Goal: Find specific fact: Find specific fact

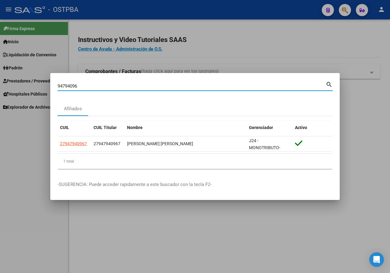
click at [97, 86] on input "94794096" at bounding box center [192, 85] width 268 height 5
paste input "5268618"
type input "95268618"
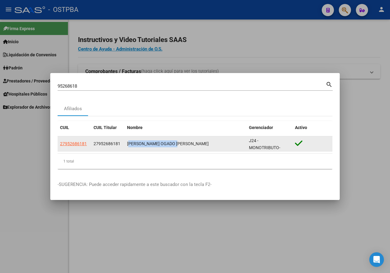
drag, startPoint x: 127, startPoint y: 144, endPoint x: 179, endPoint y: 140, distance: 51.6
click at [179, 140] on datatable-body-cell "[PERSON_NAME] OGADO [PERSON_NAME]" at bounding box center [186, 144] width 122 height 15
copy div "[PERSON_NAME] OGADO [PERSON_NAME]"
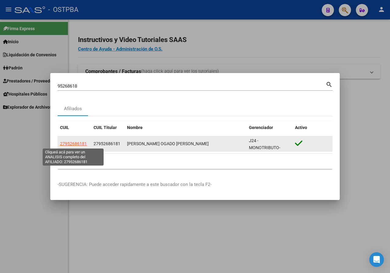
click at [82, 144] on span "27952686181" at bounding box center [73, 143] width 27 height 5
type textarea "27952686181"
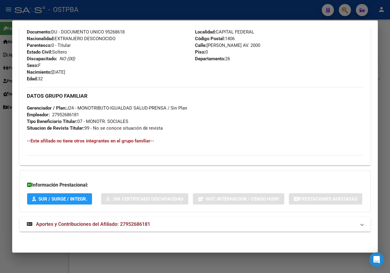
scroll to position [248, 0]
click at [0, 158] on div at bounding box center [195, 136] width 390 height 273
